Goal: Task Accomplishment & Management: Manage account settings

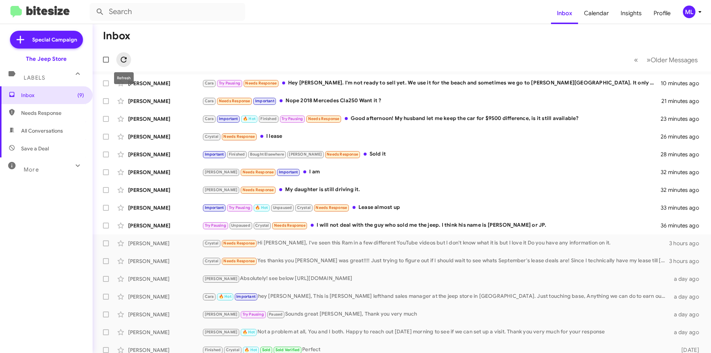
click at [124, 57] on icon at bounding box center [123, 59] width 9 height 9
click at [352, 224] on div "Try Pausing Unpaused Crystal Needs Response I will not deal with the guy who so…" at bounding box center [438, 225] width 473 height 9
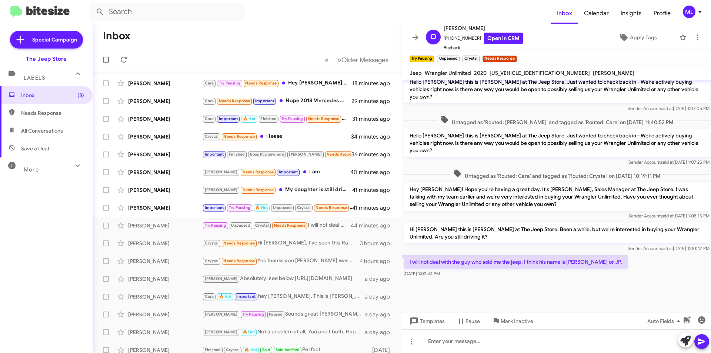
scroll to position [342, 0]
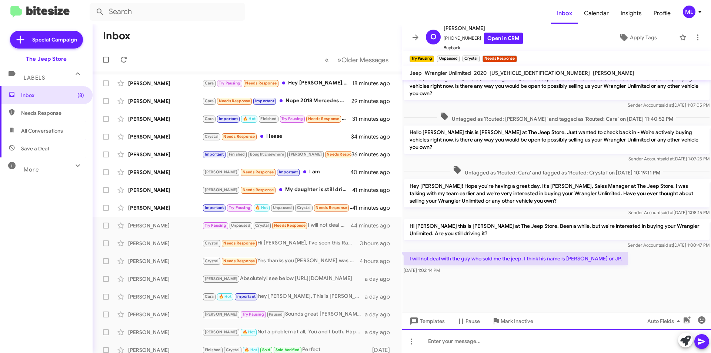
click at [446, 347] on div at bounding box center [556, 341] width 309 height 24
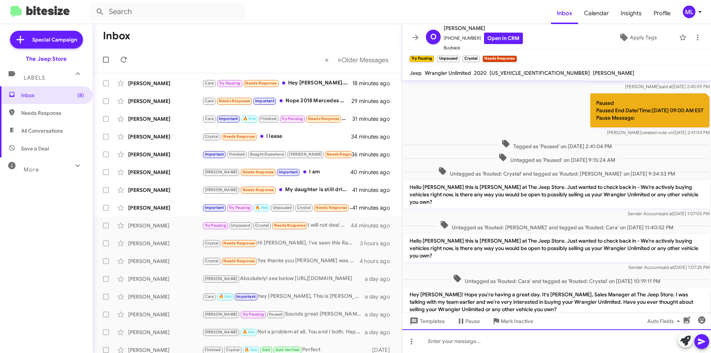
scroll to position [512, 0]
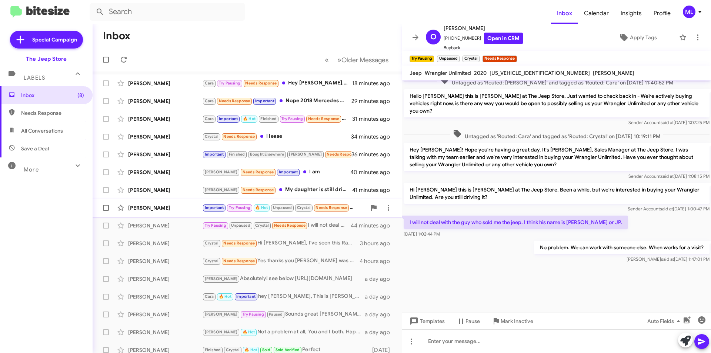
click at [142, 210] on div "[PERSON_NAME]" at bounding box center [165, 207] width 74 height 7
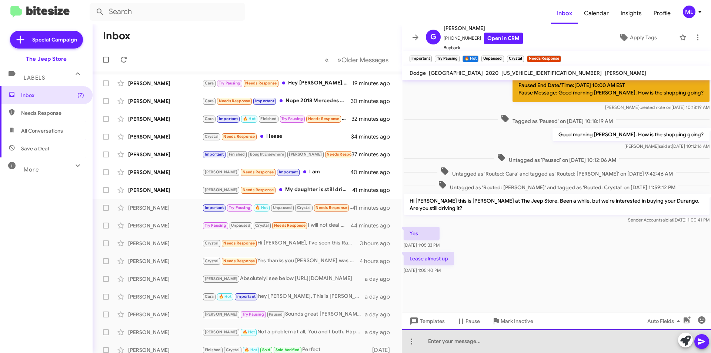
click at [443, 340] on div at bounding box center [556, 341] width 309 height 24
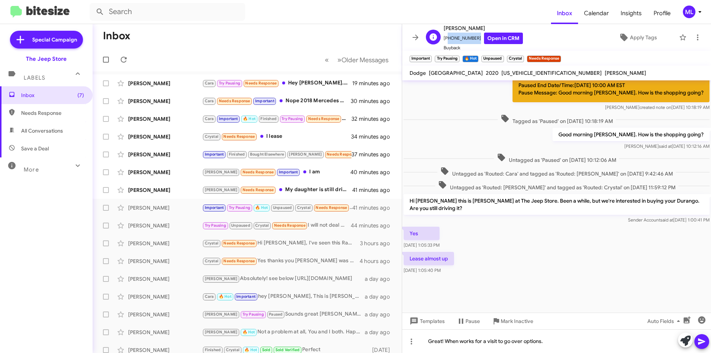
drag, startPoint x: 473, startPoint y: 38, endPoint x: 449, endPoint y: 39, distance: 24.5
click at [447, 39] on span "+19175494666 Open in CRM" at bounding box center [483, 38] width 79 height 11
copy span "9175494666"
drag, startPoint x: 564, startPoint y: 343, endPoint x: 312, endPoint y: 352, distance: 252.0
click at [312, 352] on div "Inbox « Previous » Next Older Messages Scott Bogart Cara Try Pausing Needs Resp…" at bounding box center [402, 188] width 619 height 329
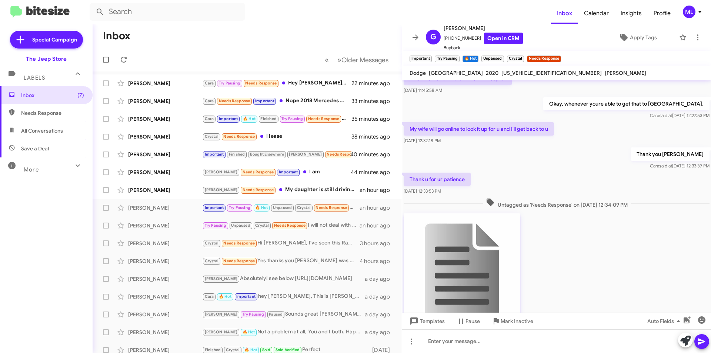
scroll to position [222, 0]
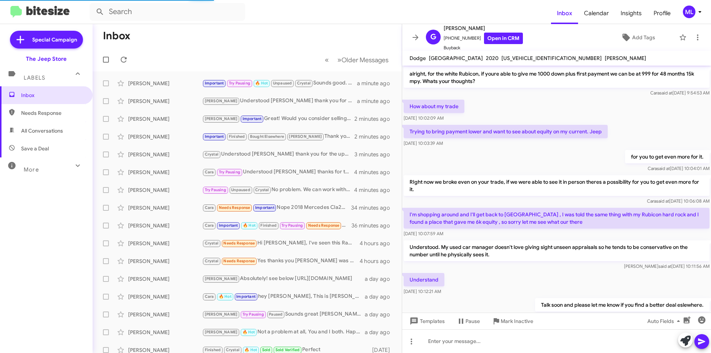
scroll to position [291, 0]
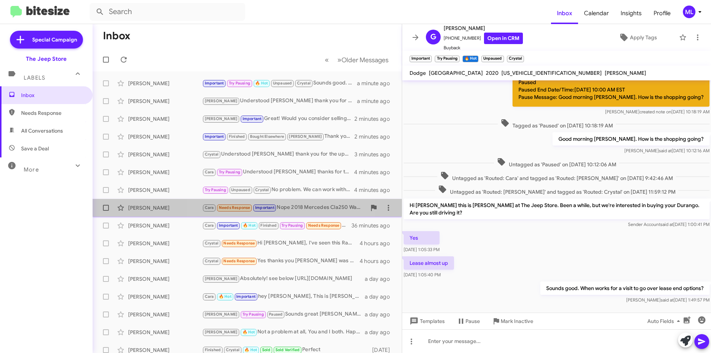
click at [287, 208] on div "Cara Needs Response Important Nope 2018 Mercedes Cla250 Want it ?" at bounding box center [284, 207] width 164 height 9
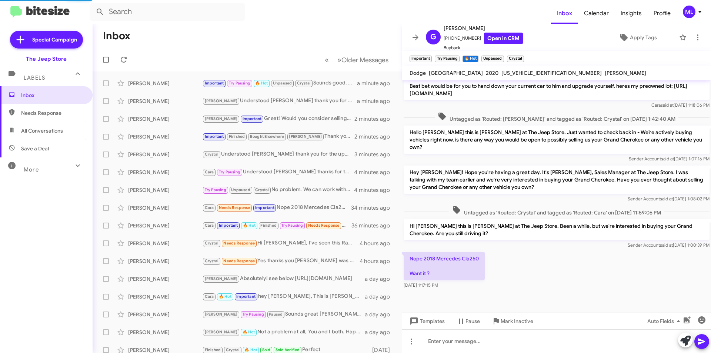
scroll to position [191, 0]
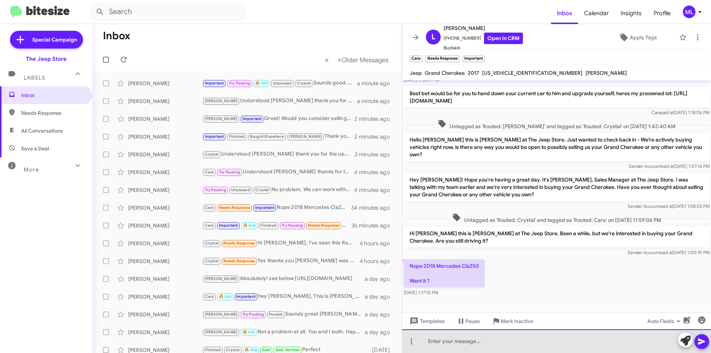
click at [444, 339] on div at bounding box center [556, 341] width 309 height 24
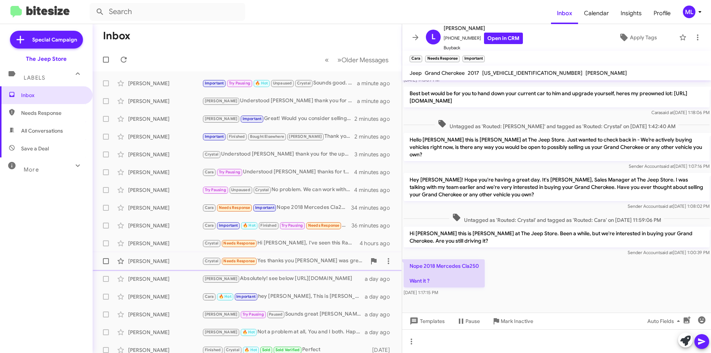
click at [296, 254] on div "[PERSON_NAME] [PERSON_NAME] Needs Response Yes thanks you [PERSON_NAME] was gre…" at bounding box center [247, 261] width 297 height 15
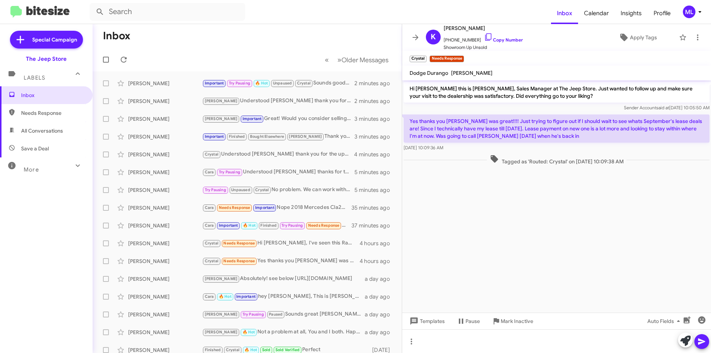
click at [43, 150] on span "Save a Deal" at bounding box center [35, 148] width 28 height 7
type input "in:not-interested"
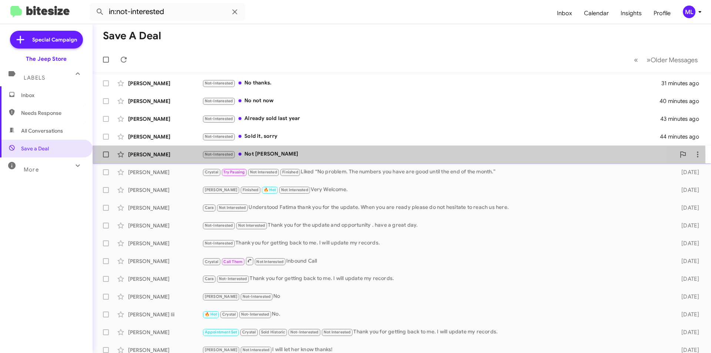
click at [263, 157] on div "Not-Interested Not [PERSON_NAME]" at bounding box center [438, 154] width 473 height 9
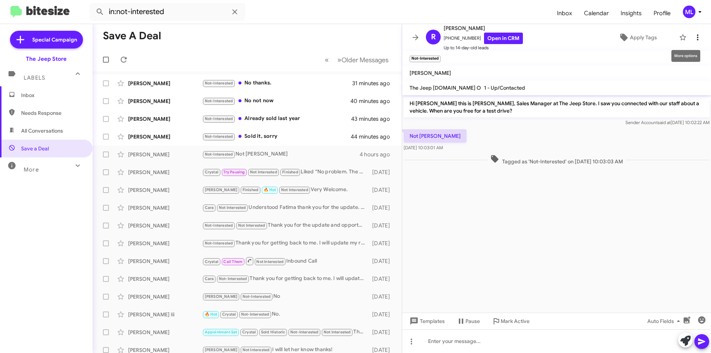
click at [697, 34] on icon at bounding box center [697, 37] width 1 height 6
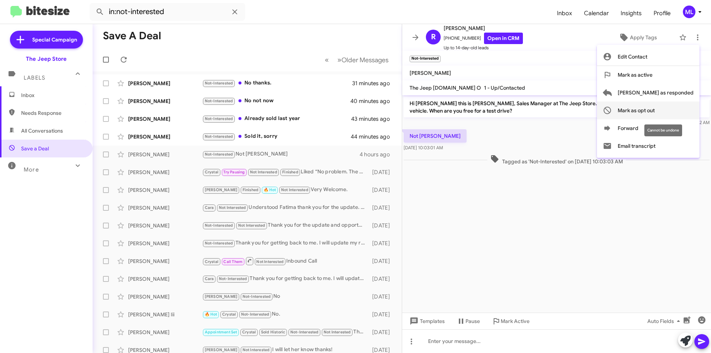
click at [655, 110] on span "Mark as opt out" at bounding box center [636, 110] width 37 height 18
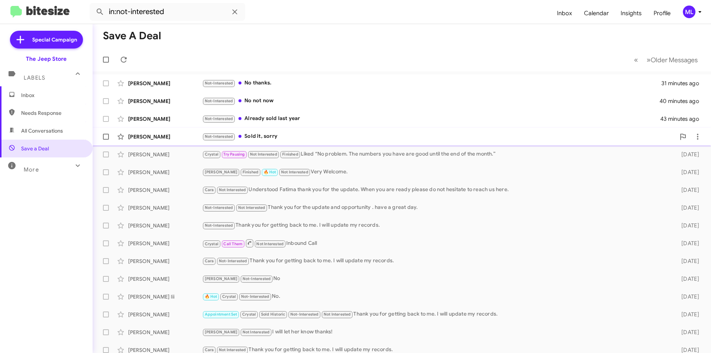
click at [255, 133] on div "Not-Interested Sold it, sorry" at bounding box center [438, 136] width 473 height 9
